Goal: Check status: Check status

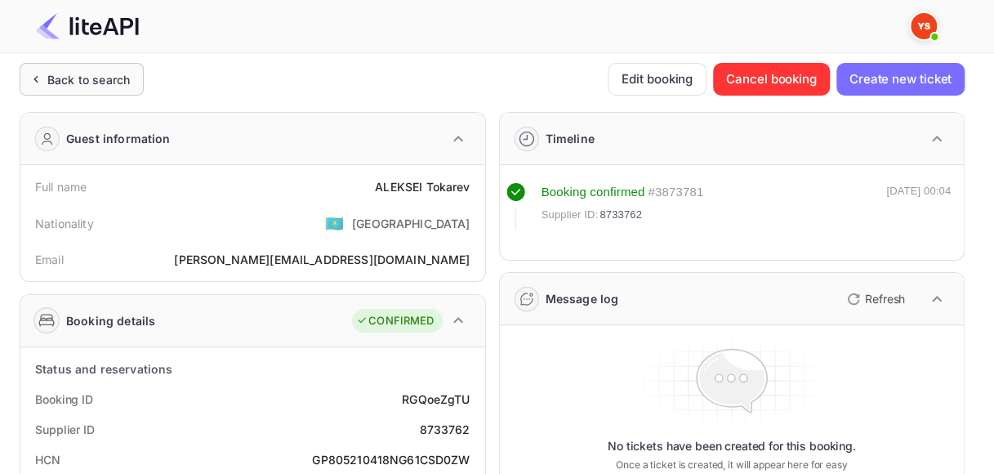
click at [60, 79] on div "Back to search" at bounding box center [88, 79] width 82 height 17
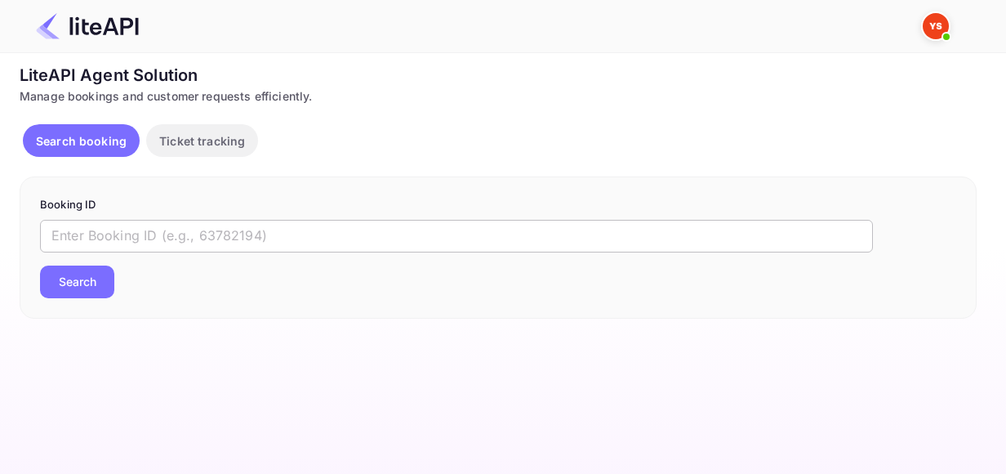
click at [256, 237] on input "text" at bounding box center [456, 236] width 833 height 33
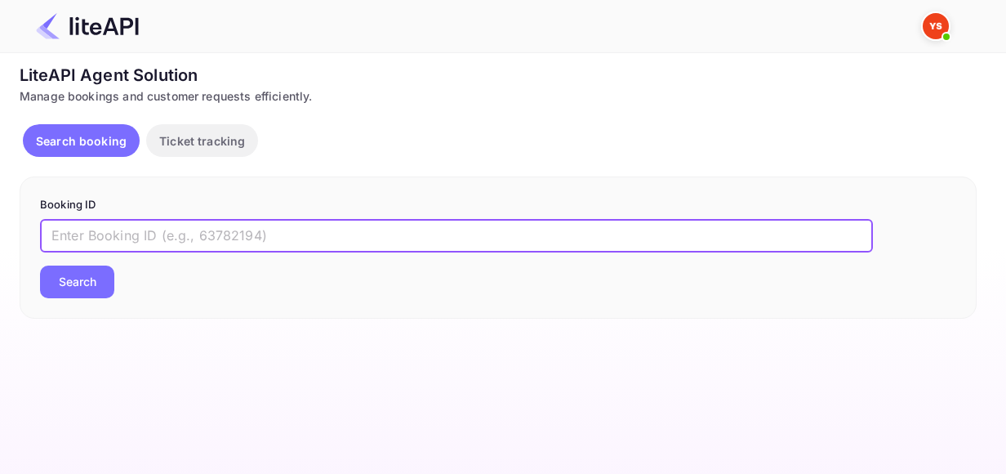
paste input "8858254"
type input "8858254"
click at [90, 273] on button "Search" at bounding box center [77, 281] width 74 height 33
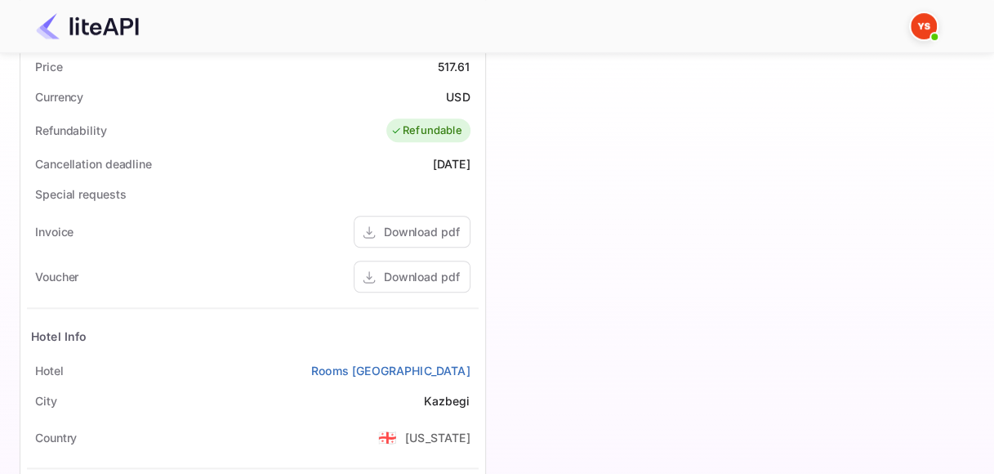
scroll to position [572, 0]
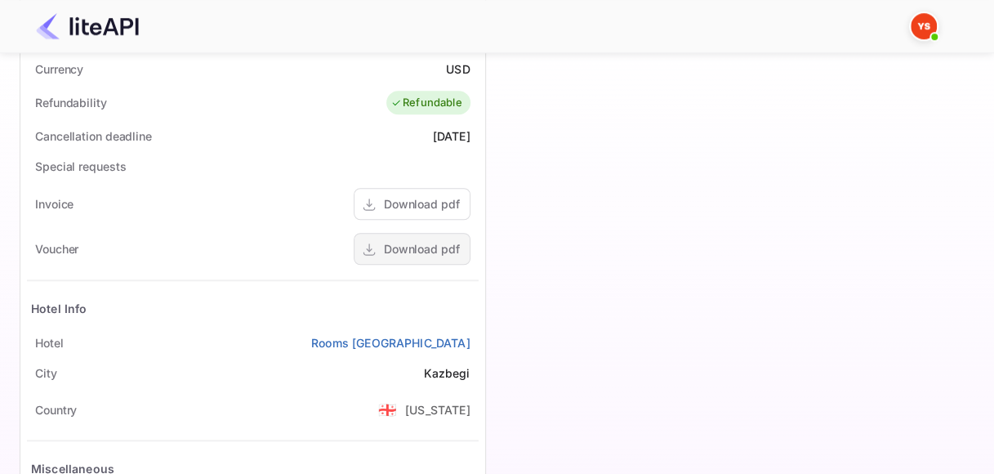
click at [439, 246] on div "Download pdf" at bounding box center [422, 248] width 76 height 17
click at [410, 248] on div "Download pdf" at bounding box center [422, 248] width 76 height 17
